Goal: Information Seeking & Learning: Find contact information

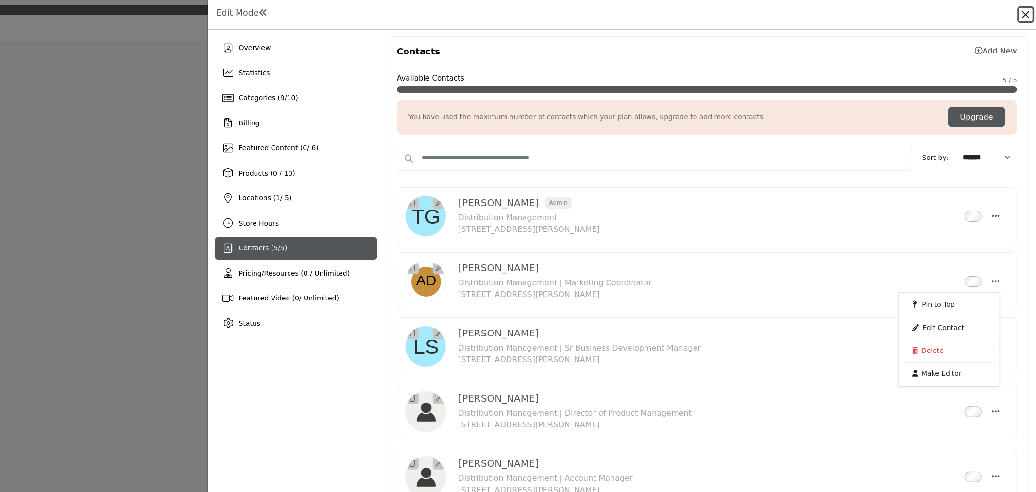
click at [1020, 13] on button "Close" at bounding box center [1026, 15] width 14 height 14
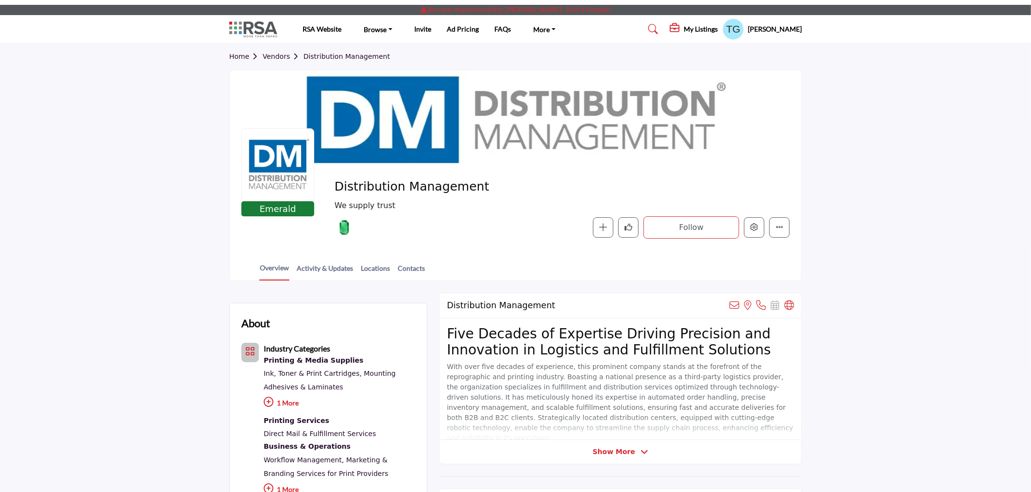
click at [269, 53] on link "Vendors" at bounding box center [283, 56] width 41 height 8
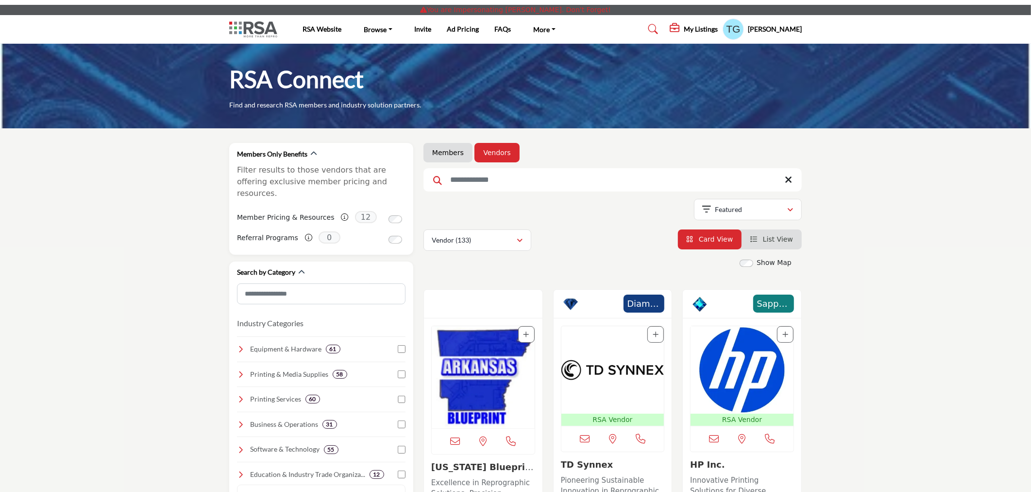
click at [778, 32] on h5 "[PERSON_NAME]" at bounding box center [775, 29] width 54 height 10
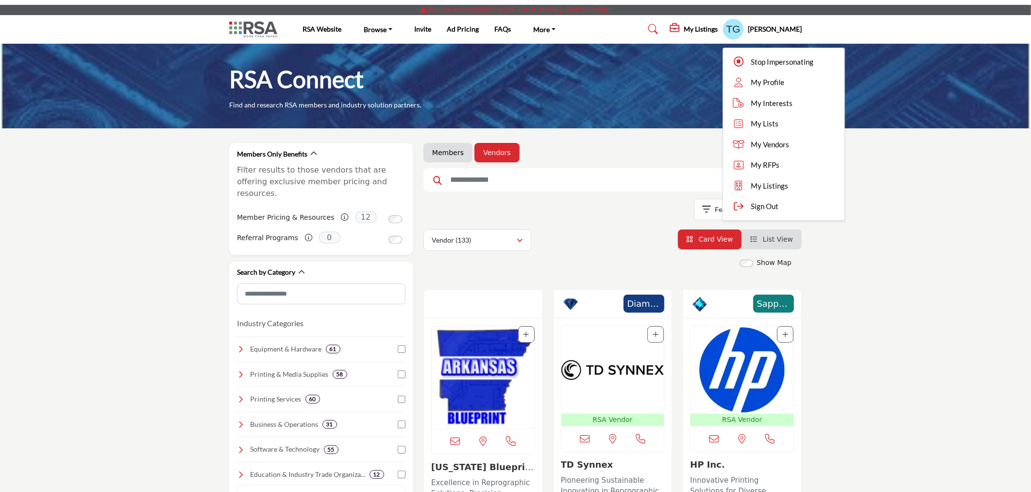
drag, startPoint x: 769, startPoint y: 66, endPoint x: 448, endPoint y: 1, distance: 328.0
click at [769, 66] on span "Stop Impersonating" at bounding box center [782, 61] width 63 height 11
click at [0, 0] on div at bounding box center [0, 0] width 0 height 0
